Goal: Task Accomplishment & Management: Complete application form

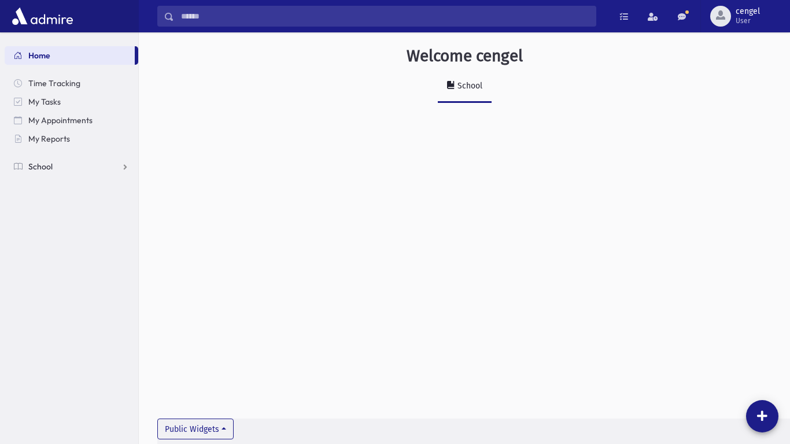
click at [42, 168] on span "School" at bounding box center [40, 166] width 24 height 10
click at [50, 203] on span "Attendance" at bounding box center [56, 203] width 43 height 10
click at [52, 221] on span "Entry" at bounding box center [54, 222] width 20 height 10
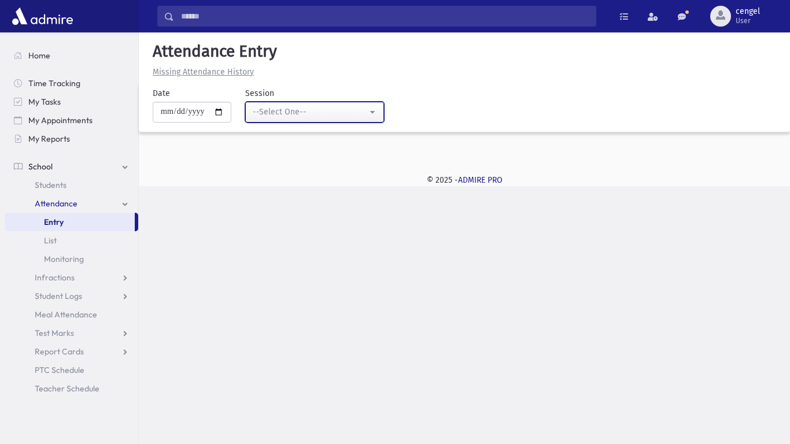
click at [379, 112] on button "--Select One--" at bounding box center [314, 112] width 139 height 21
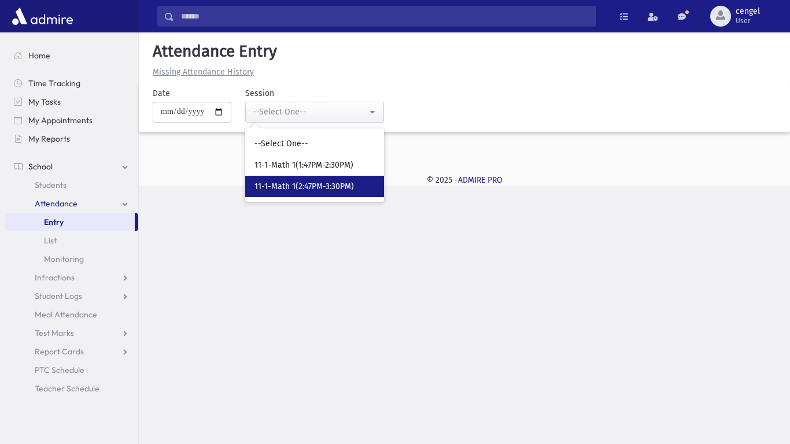
click at [350, 181] on span "11-1-Math 1(2:47PM-3:30PM)" at bounding box center [303, 187] width 99 height 12
select select "*****"
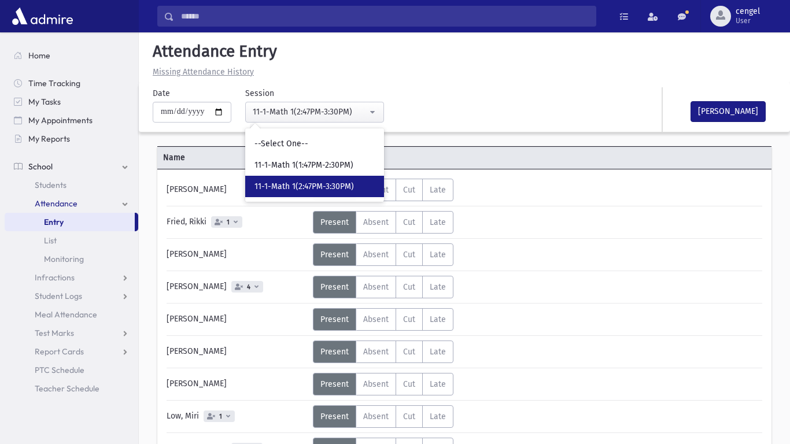
click at [351, 187] on span "11-1-Math 1(2:47PM-3:30PM)" at bounding box center [303, 187] width 99 height 12
select select "*****"
click at [611, 187] on div "Status Unexcused Admin: Present P Absent A C" at bounding box center [536, 190] width 447 height 23
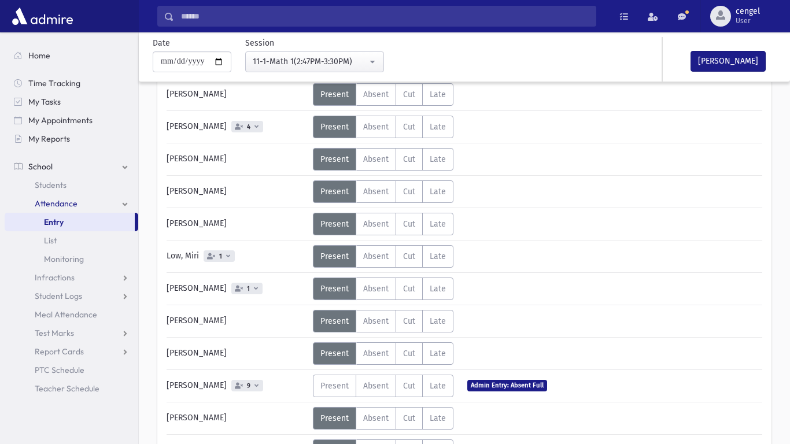
scroll to position [162, 0]
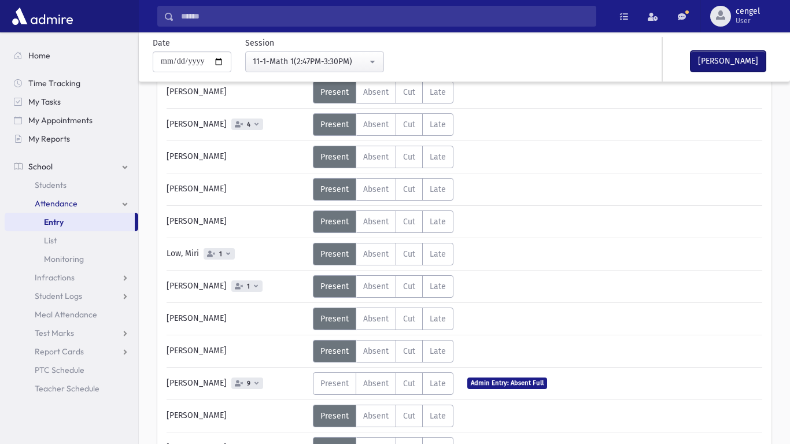
click at [713, 57] on button "[PERSON_NAME]" at bounding box center [727, 61] width 75 height 21
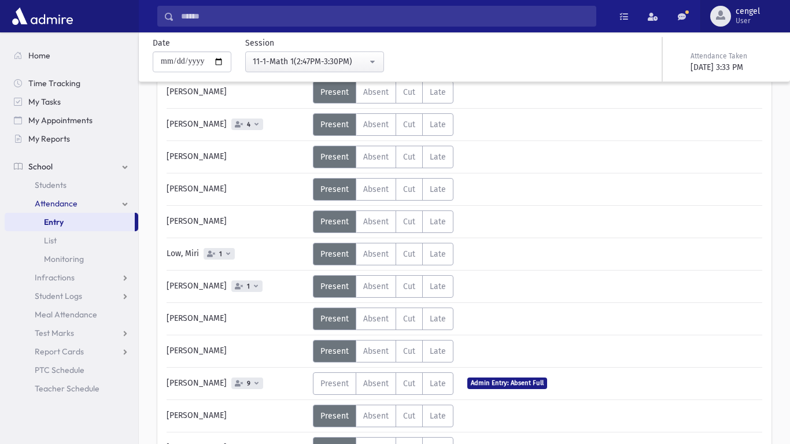
click at [746, 9] on span "cengel" at bounding box center [747, 11] width 24 height 9
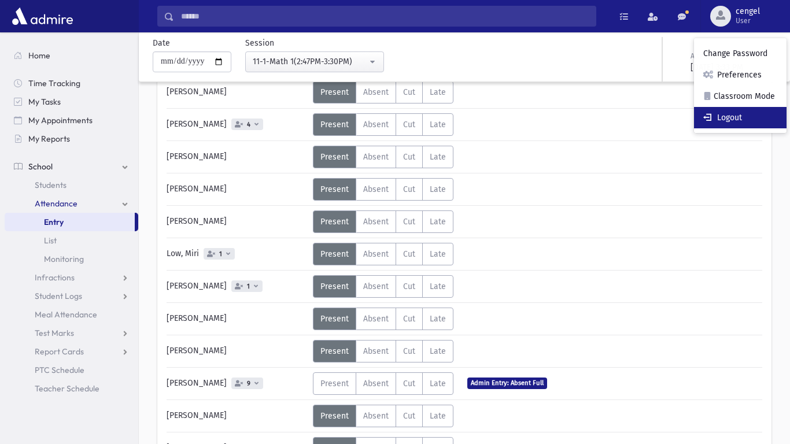
click at [705, 122] on link "Logout" at bounding box center [740, 117] width 92 height 21
